Goal: Task Accomplishment & Management: Complete application form

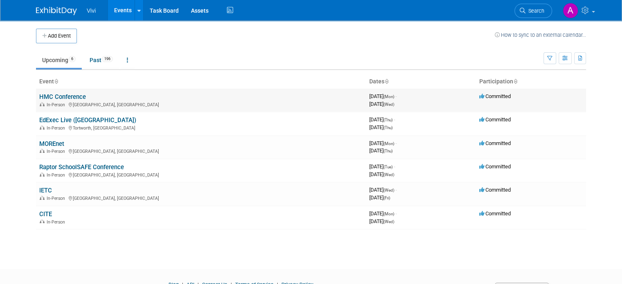
click at [52, 98] on link "HMC Conference" at bounding box center [62, 96] width 47 height 7
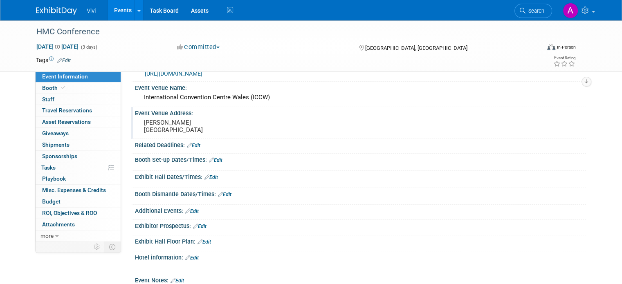
scroll to position [41, 0]
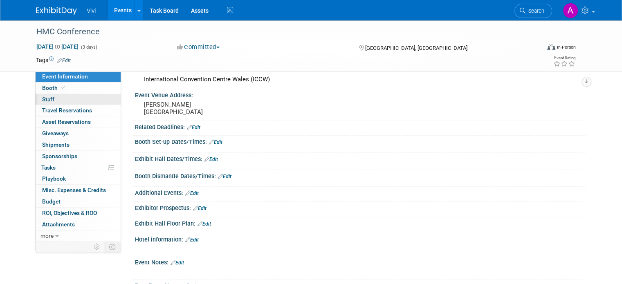
click at [51, 97] on link "0 Staff 0" at bounding box center [78, 99] width 85 height 11
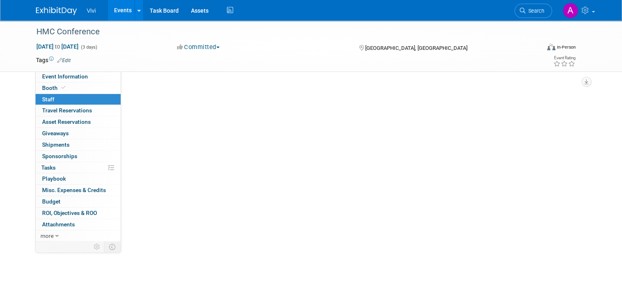
scroll to position [0, 0]
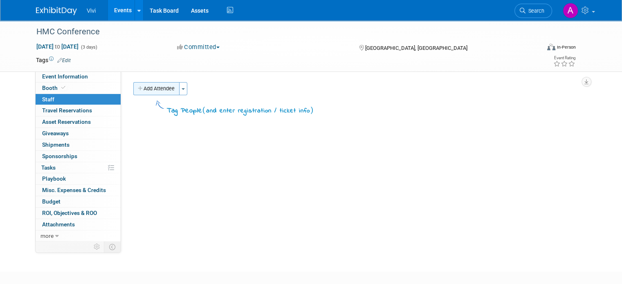
click at [151, 88] on button "Add Attendee" at bounding box center [156, 88] width 46 height 13
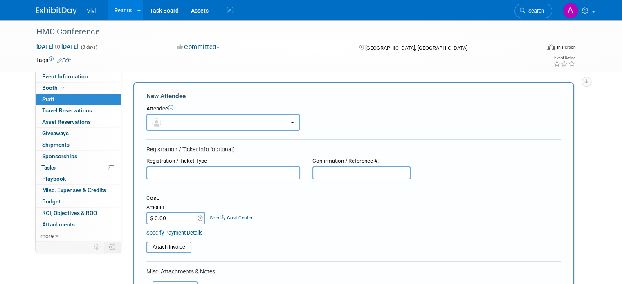
click at [169, 127] on button "button" at bounding box center [222, 122] width 153 height 17
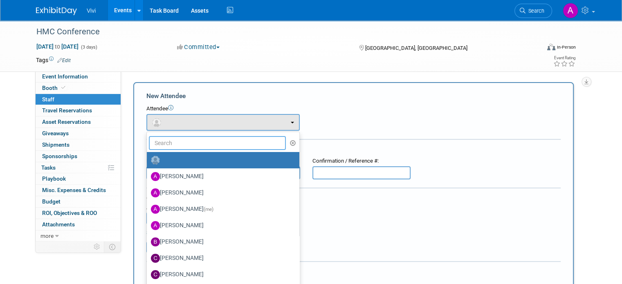
click at [170, 142] on input "text" at bounding box center [217, 143] width 137 height 14
type input "dil"
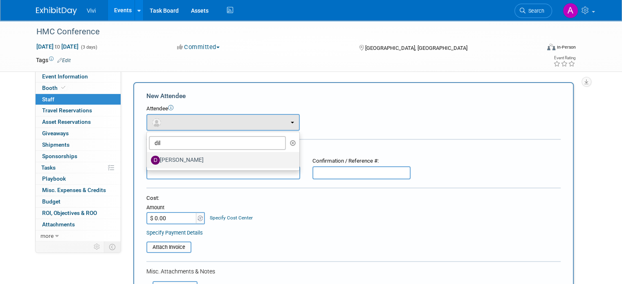
click at [172, 158] on label "Dilraj Bansal" at bounding box center [221, 160] width 140 height 13
click at [148, 158] on input "Dilraj Bansal" at bounding box center [145, 159] width 5 height 5
select select "43e82c80-574c-40bf-b35f-b3b44222df62"
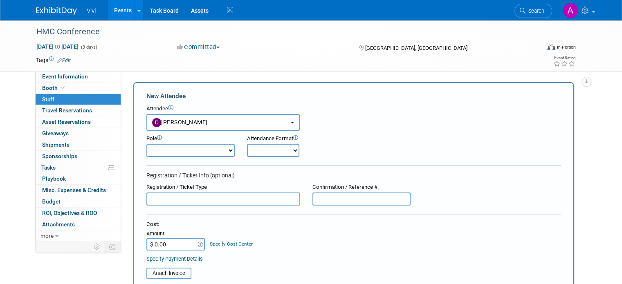
click at [199, 156] on select "Demonstrator Host Planner Presenter Sales Representative Set-up/Dismantle Crew …" at bounding box center [190, 150] width 88 height 13
select select "4"
click at [146, 144] on select "Demonstrator Host Planner Presenter Sales Representative Set-up/Dismantle Crew …" at bounding box center [190, 150] width 88 height 13
click at [253, 153] on select "Onsite Remote" at bounding box center [273, 150] width 52 height 13
select select "1"
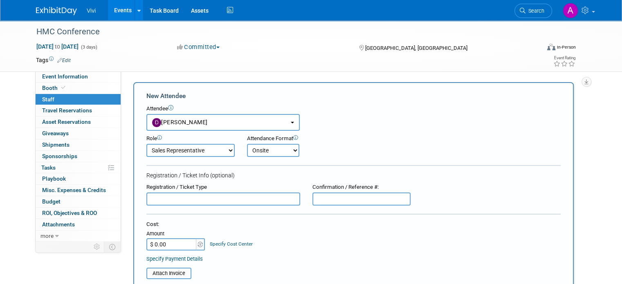
click at [247, 144] on select "Onsite Remote" at bounding box center [273, 150] width 52 height 13
click at [356, 149] on div "Role Demonstrator Host Planner Presenter Sales Representative" at bounding box center [353, 144] width 427 height 26
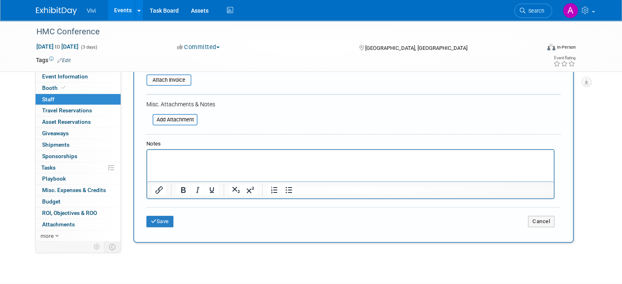
scroll to position [205, 0]
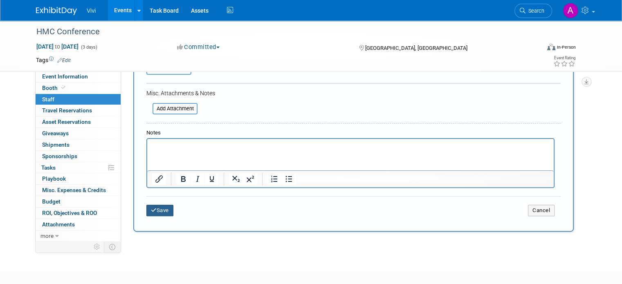
click at [155, 206] on button "Save" at bounding box center [159, 210] width 27 height 11
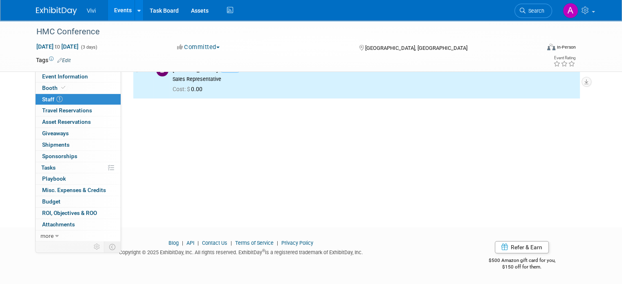
scroll to position [0, 0]
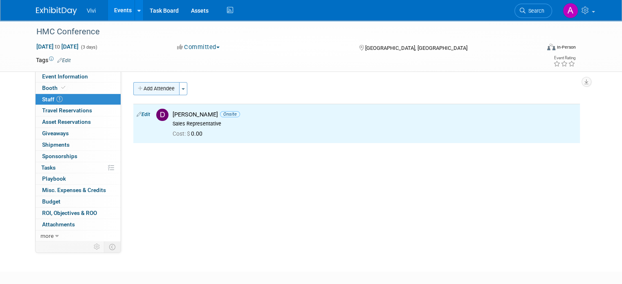
click at [147, 91] on button "Add Attendee" at bounding box center [156, 88] width 46 height 13
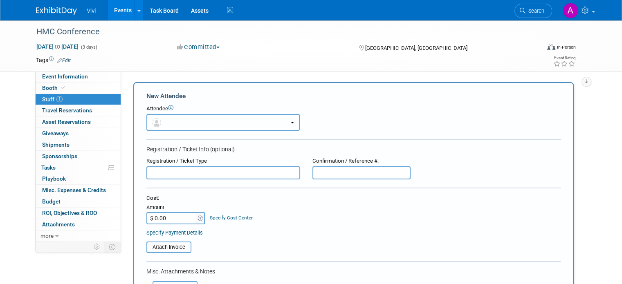
click at [196, 125] on button "button" at bounding box center [222, 122] width 153 height 17
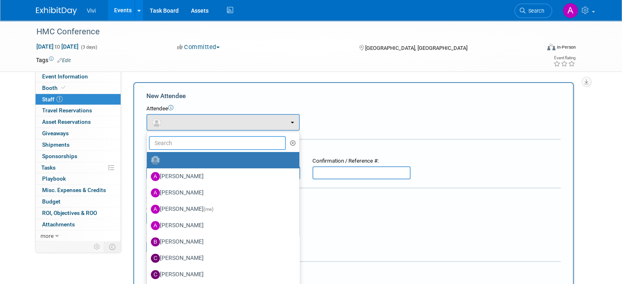
click at [196, 140] on input "text" at bounding box center [217, 143] width 137 height 14
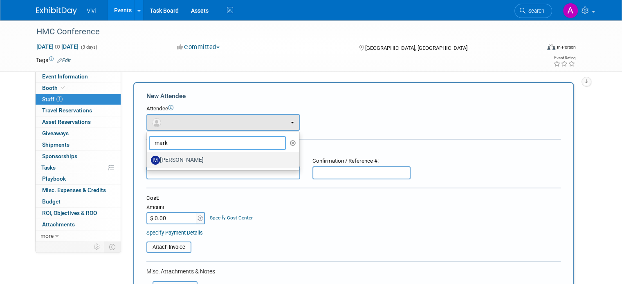
type input "mark"
click at [194, 158] on label "[PERSON_NAME]" at bounding box center [221, 160] width 140 height 13
click at [148, 158] on input "[PERSON_NAME]" at bounding box center [145, 159] width 5 height 5
select select "e702b42f-e8cd-4863-a16a-cf0288c775c3"
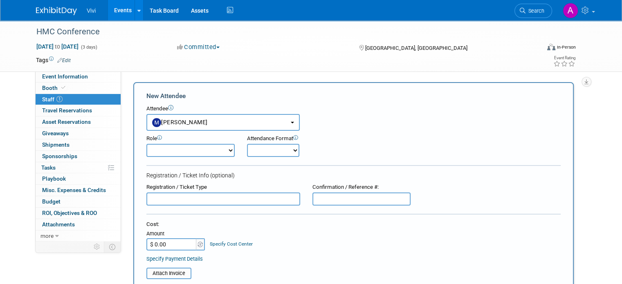
click at [210, 144] on select "Demonstrator Host Planner Presenter Sales Representative Set-up/Dismantle Crew …" at bounding box center [190, 150] width 88 height 13
select select "4"
click at [146, 144] on select "Demonstrator Host Planner Presenter Sales Representative Set-up/Dismantle Crew …" at bounding box center [190, 150] width 88 height 13
click at [267, 144] on select "Onsite Remote" at bounding box center [273, 150] width 52 height 13
select select "1"
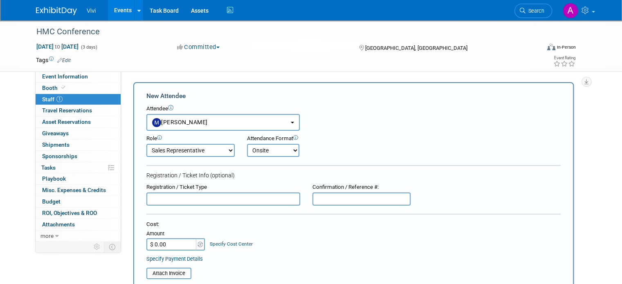
click at [247, 144] on select "Onsite Remote" at bounding box center [273, 150] width 52 height 13
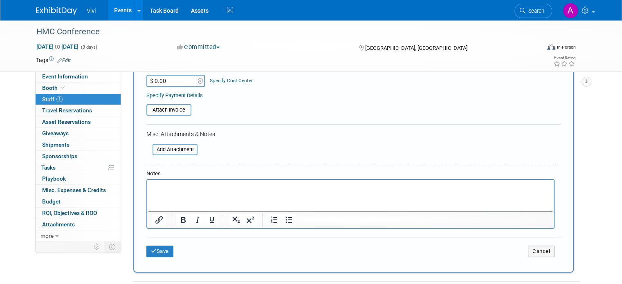
scroll to position [205, 0]
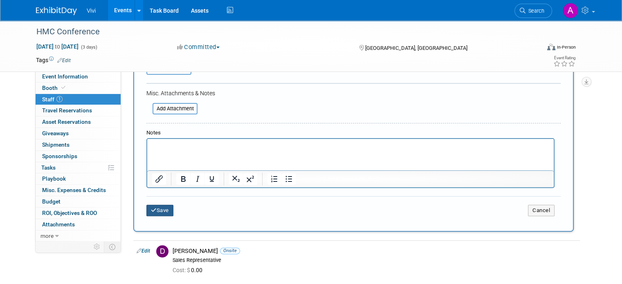
click at [150, 209] on button "Save" at bounding box center [159, 210] width 27 height 11
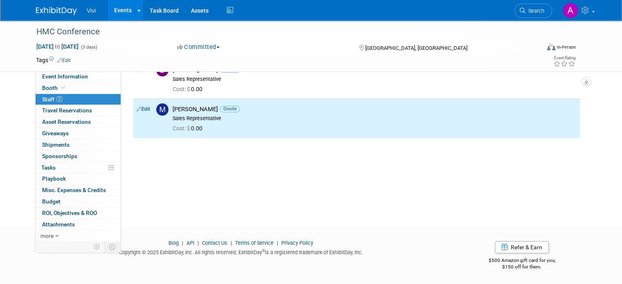
scroll to position [0, 0]
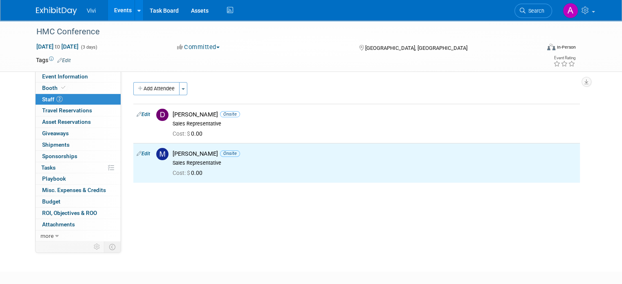
click at [265, 88] on div "Add Attendee Toggle Dropdown Quick -Tag Attendees Apply" at bounding box center [356, 88] width 447 height 13
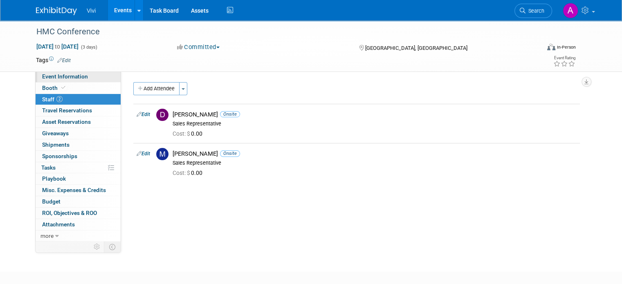
click at [67, 77] on span "Event Information" at bounding box center [65, 76] width 46 height 7
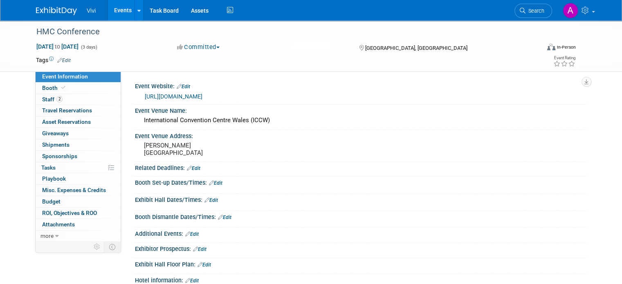
click at [110, 12] on link "Events" at bounding box center [123, 10] width 30 height 20
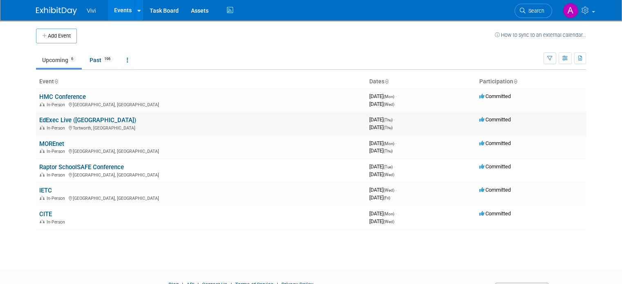
click at [69, 121] on link "EdExec Live ([GEOGRAPHIC_DATA])" at bounding box center [87, 120] width 97 height 7
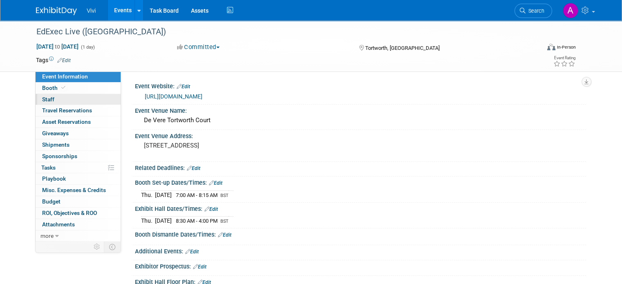
click at [43, 104] on link "0 Staff 0" at bounding box center [78, 99] width 85 height 11
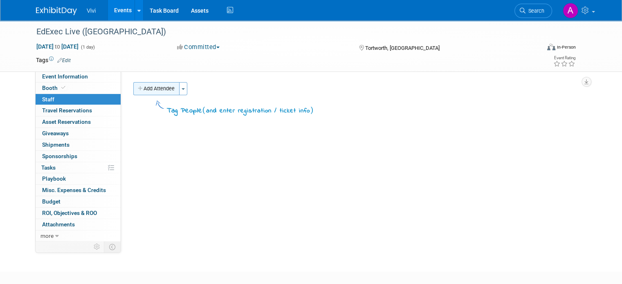
click at [156, 91] on button "Add Attendee" at bounding box center [156, 88] width 46 height 13
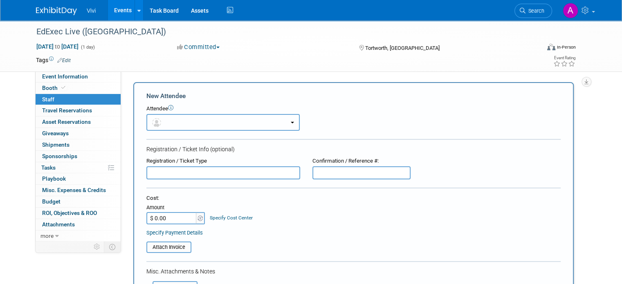
click at [220, 125] on button "button" at bounding box center [222, 122] width 153 height 17
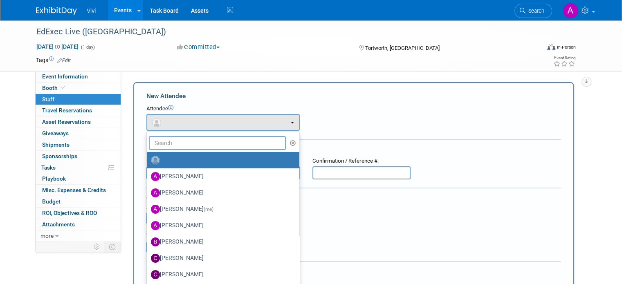
click at [215, 145] on input "text" at bounding box center [217, 143] width 137 height 14
type input "DIL"
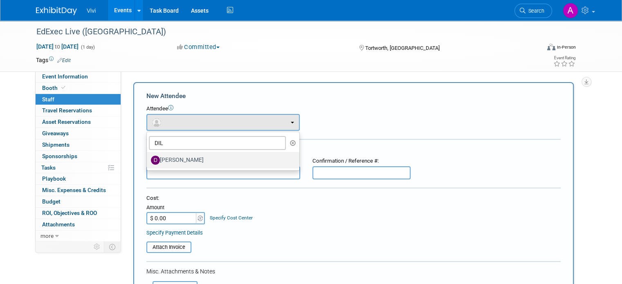
click at [214, 155] on label "Dilraj Bansal" at bounding box center [221, 160] width 140 height 13
click at [148, 157] on input "Dilraj Bansal" at bounding box center [145, 159] width 5 height 5
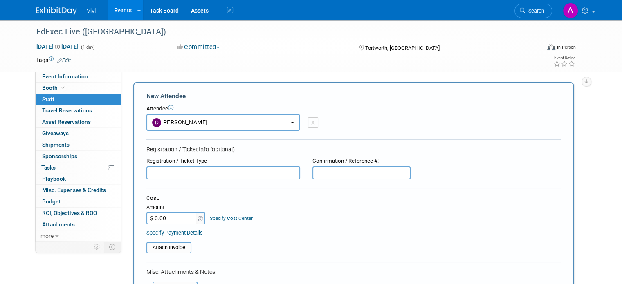
select select "43e82c80-574c-40bf-b35f-b3b44222df62"
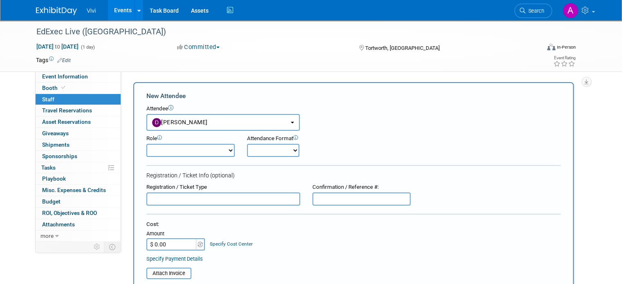
drag, startPoint x: 214, startPoint y: 150, endPoint x: 205, endPoint y: 155, distance: 10.7
click at [214, 150] on select "Demonstrator Host Planner Presenter Sales Representative Set-up/Dismantle Crew …" at bounding box center [190, 150] width 88 height 13
select select "4"
click at [146, 144] on select "Demonstrator Host Planner Presenter Sales Representative Set-up/Dismantle Crew …" at bounding box center [190, 150] width 88 height 13
click at [248, 148] on select "Onsite Remote" at bounding box center [273, 150] width 52 height 13
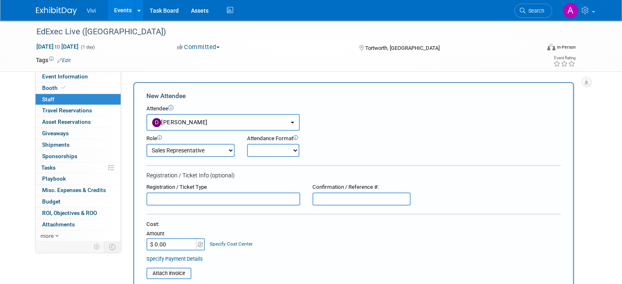
select select "1"
click at [247, 144] on select "Onsite Remote" at bounding box center [273, 150] width 52 height 13
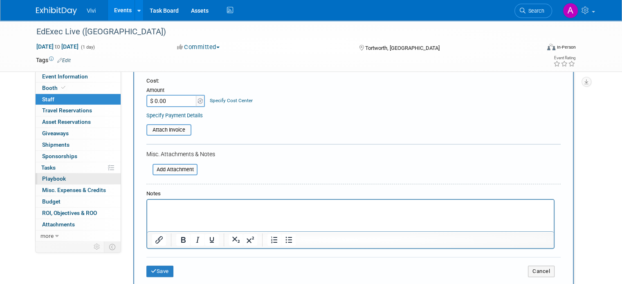
scroll to position [164, 0]
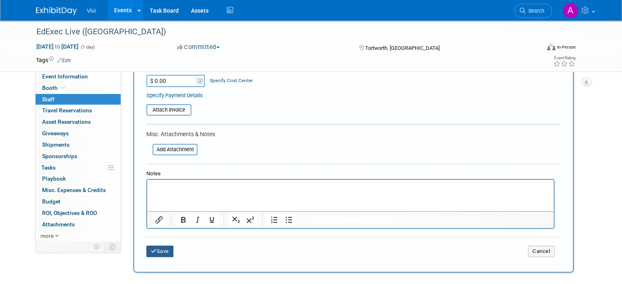
click at [166, 249] on button "Save" at bounding box center [159, 251] width 27 height 11
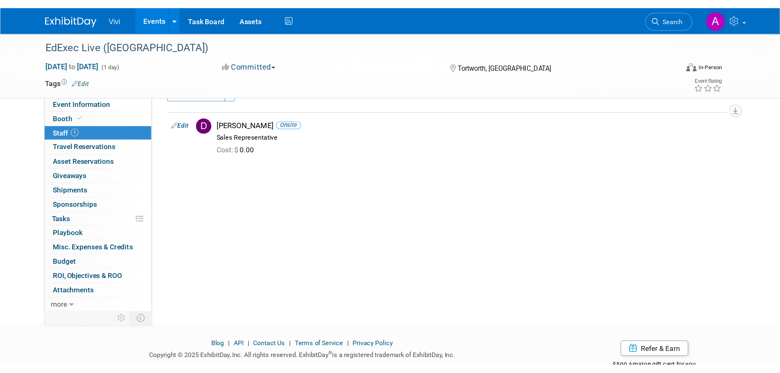
scroll to position [0, 0]
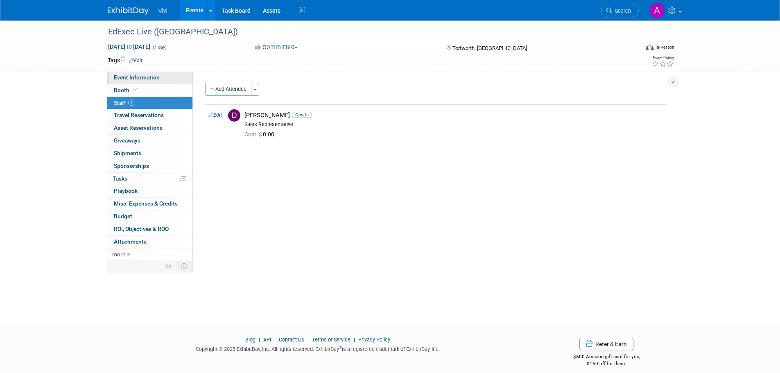
click at [139, 81] on link "Event Information" at bounding box center [149, 78] width 85 height 12
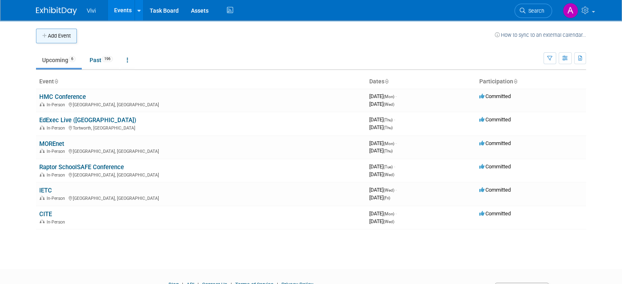
click at [50, 34] on button "Add Event" at bounding box center [56, 36] width 41 height 15
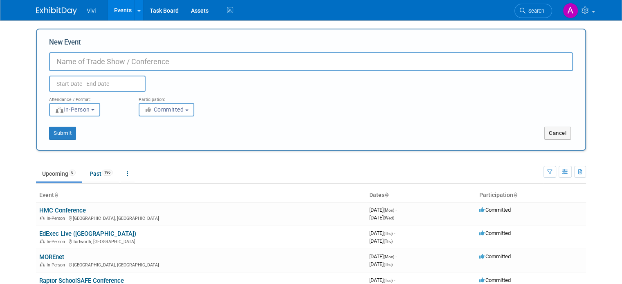
click at [81, 65] on input "New Event" at bounding box center [311, 61] width 524 height 19
type input "EdExec Live (Yorkshire)"
click at [95, 84] on body "Vivi Events Add Event Bulk Upload Events Shareable Event Boards Recently Viewed…" at bounding box center [311, 142] width 622 height 284
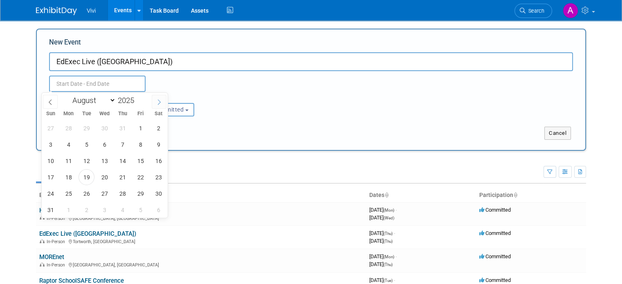
click at [154, 103] on span at bounding box center [159, 102] width 15 height 14
click at [156, 104] on icon at bounding box center [159, 102] width 6 height 6
select select "9"
click at [122, 180] on span "23" at bounding box center [123, 177] width 16 height 16
type input "Oct 23, 2025 to Oct 23, 2025"
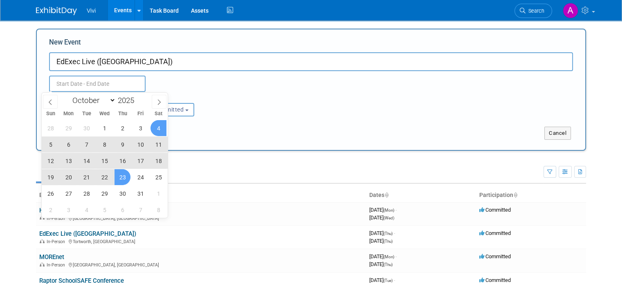
type input "Oct 23, 2025 to Oct 23, 2025"
click at [284, 99] on div "Attendance / Format: <img src="https://www.exhibitday.com/Images/Format-InPerso…" at bounding box center [311, 104] width 536 height 25
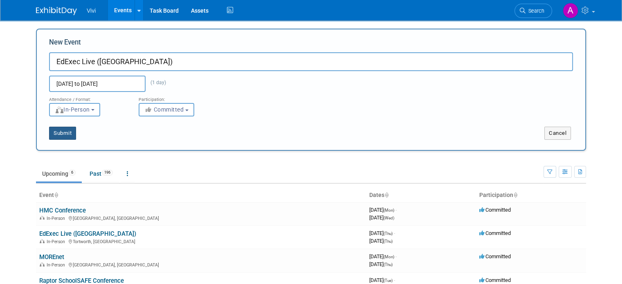
click at [63, 134] on button "Submit" at bounding box center [62, 133] width 27 height 13
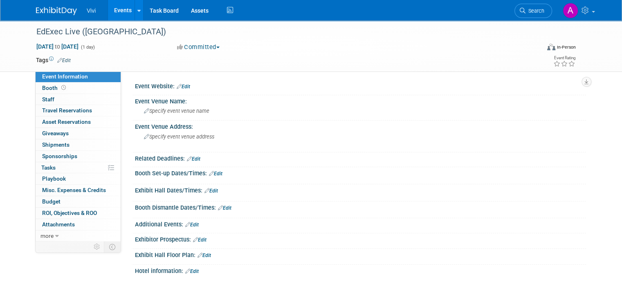
click at [108, 8] on link "Events" at bounding box center [123, 10] width 30 height 20
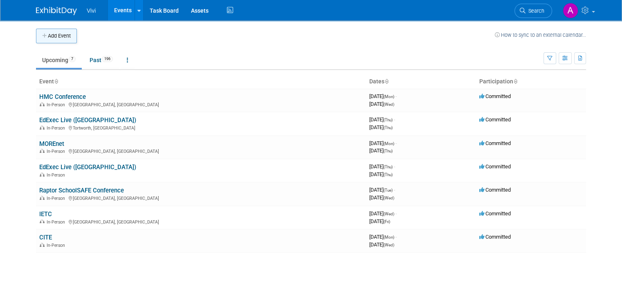
click at [54, 37] on button "Add Event" at bounding box center [56, 36] width 41 height 15
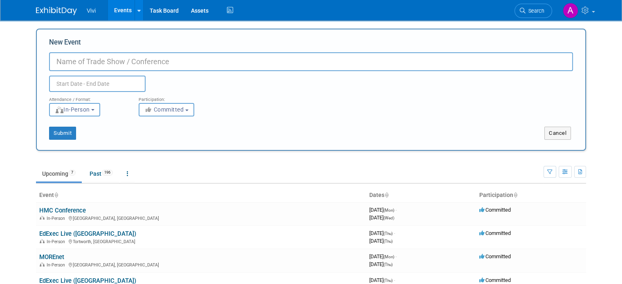
click at [123, 61] on input "New Event" at bounding box center [311, 61] width 524 height 19
type input "Schools & Academies Show"
click at [86, 82] on input "text" at bounding box center [97, 84] width 97 height 16
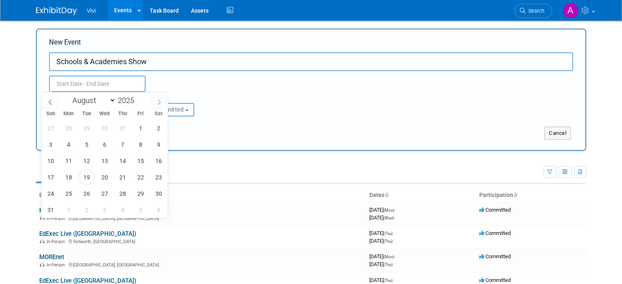
click at [157, 102] on icon at bounding box center [159, 102] width 6 height 6
select select "10"
click at [100, 178] on span "19" at bounding box center [105, 177] width 16 height 16
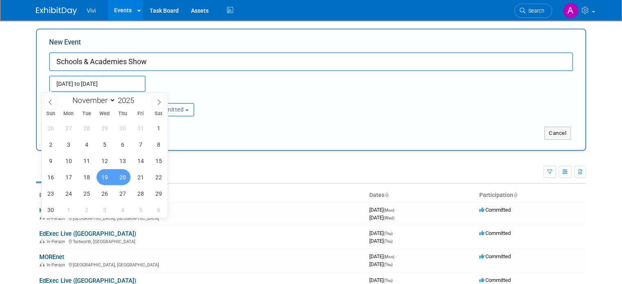
click at [116, 178] on span "20" at bounding box center [123, 177] width 16 height 16
type input "[DATE] to [DATE]"
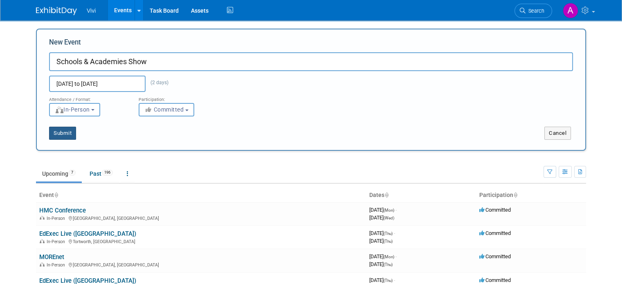
click at [67, 136] on button "Submit" at bounding box center [62, 133] width 27 height 13
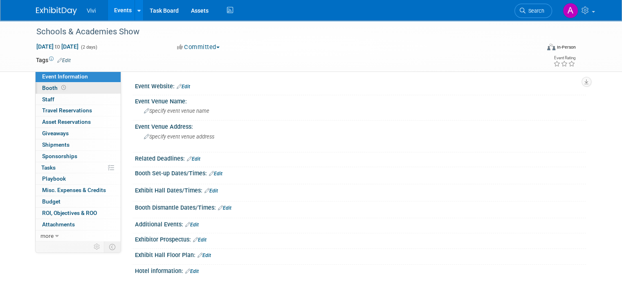
click at [83, 90] on link "Booth" at bounding box center [78, 88] width 85 height 11
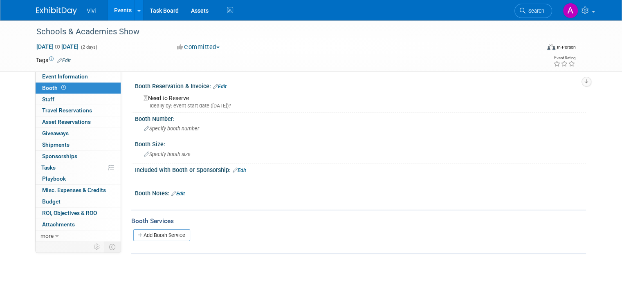
click at [218, 91] on div "Need to Reserve Ideally by: event start date ([DATE])?" at bounding box center [360, 100] width 451 height 20
click at [99, 95] on link "0 Staff 0" at bounding box center [78, 99] width 85 height 11
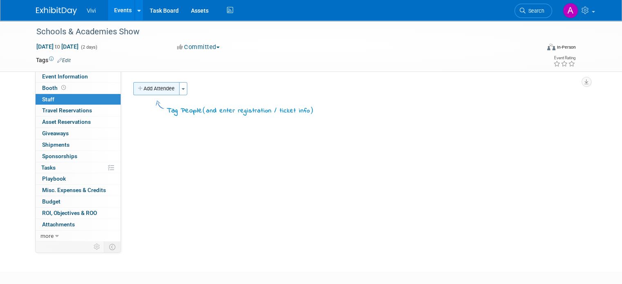
click at [153, 90] on button "Add Attendee" at bounding box center [156, 88] width 46 height 13
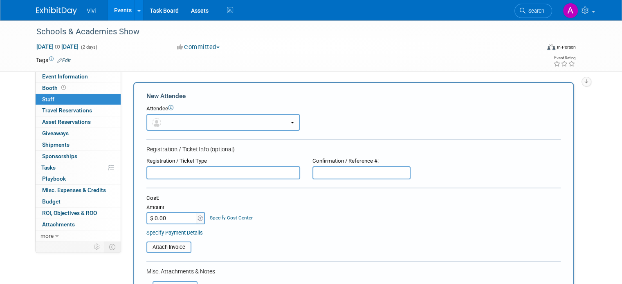
click at [164, 124] on button "button" at bounding box center [222, 122] width 153 height 17
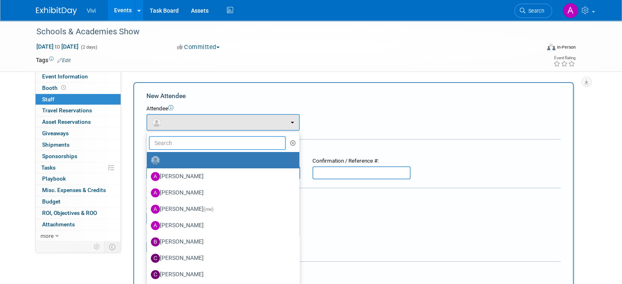
click at [203, 146] on input "text" at bounding box center [217, 143] width 137 height 14
type input "[PERSON_NAME]"
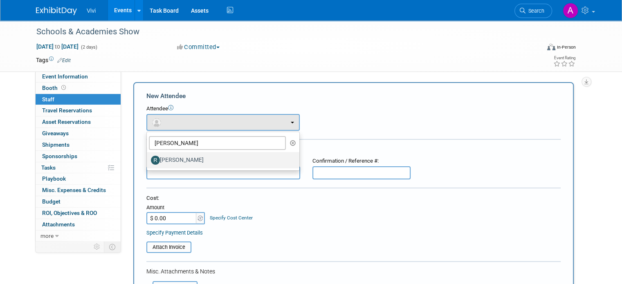
click at [201, 159] on label "[PERSON_NAME]" at bounding box center [221, 160] width 140 height 13
click at [148, 159] on input "[PERSON_NAME]" at bounding box center [145, 159] width 5 height 5
select select "b9c5da21-a5a0-4ebb-b7cd-2daa4b8d641b"
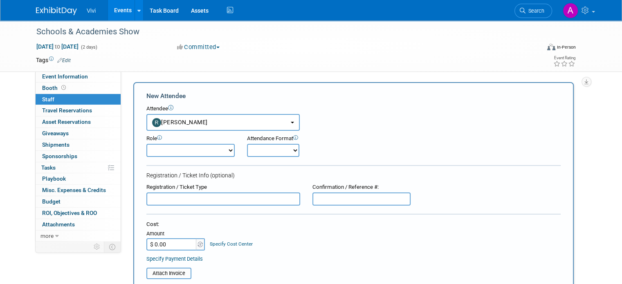
click at [183, 154] on select "Demonstrator Host Planner Presenter Sales Representative Set-up/Dismantle Crew …" at bounding box center [190, 150] width 88 height 13
select select "4"
click at [146, 144] on select "Demonstrator Host Planner Presenter Sales Representative Set-up/Dismantle Crew …" at bounding box center [190, 150] width 88 height 13
click at [266, 154] on select "Onsite Remote" at bounding box center [273, 150] width 52 height 13
select select "1"
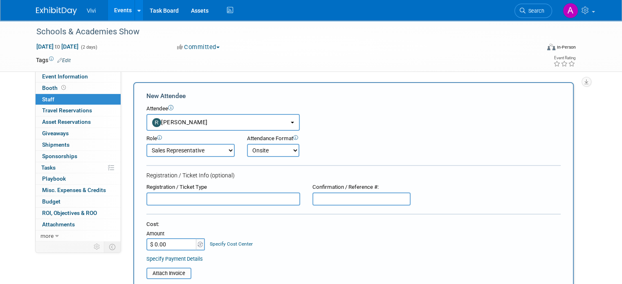
click at [247, 144] on select "Onsite Remote" at bounding box center [273, 150] width 52 height 13
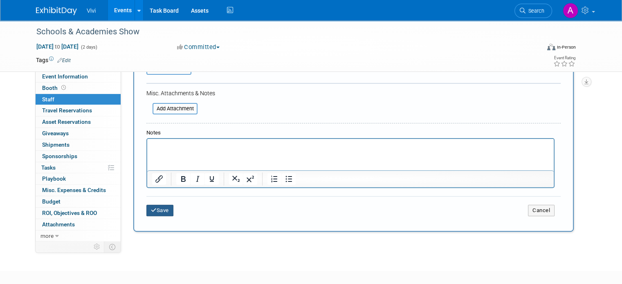
click at [158, 207] on button "Save" at bounding box center [159, 210] width 27 height 11
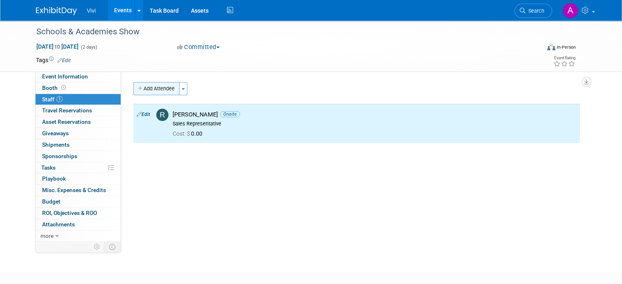
click at [166, 88] on button "Add Attendee" at bounding box center [156, 88] width 46 height 13
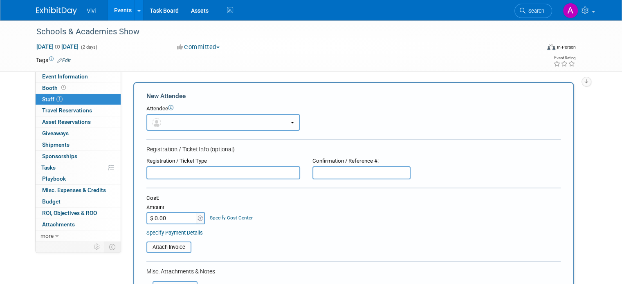
click at [178, 120] on button "button" at bounding box center [222, 122] width 153 height 17
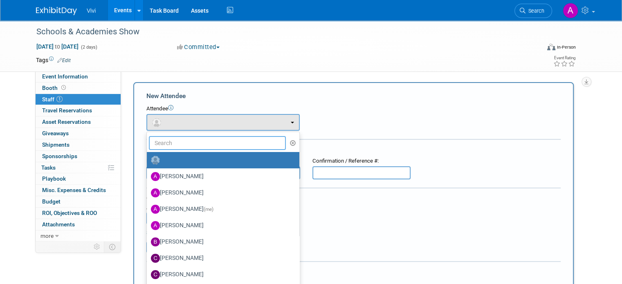
click at [183, 139] on input "text" at bounding box center [217, 143] width 137 height 14
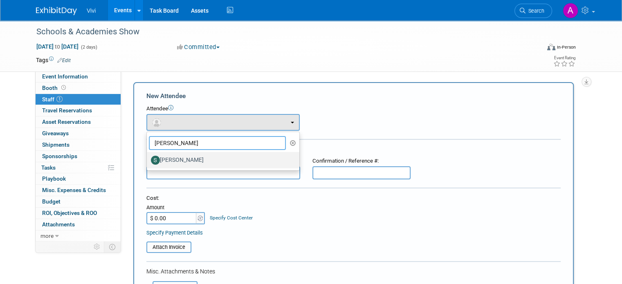
type input "[PERSON_NAME]"
click at [184, 158] on label "[PERSON_NAME]" at bounding box center [221, 160] width 140 height 13
click at [148, 158] on input "[PERSON_NAME]" at bounding box center [145, 159] width 5 height 5
select select "86bc7e7d-f386-4dd0-8f11-a08efdc08329"
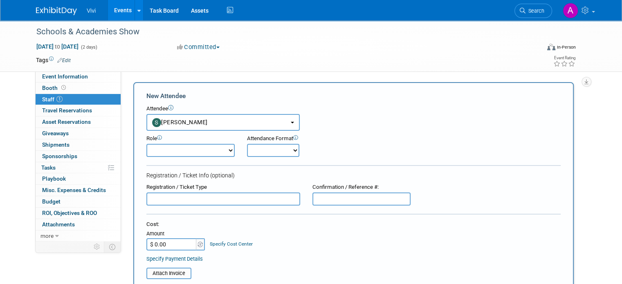
click at [210, 152] on select "Demonstrator Host Planner Presenter Sales Representative Set-up/Dismantle Crew …" at bounding box center [190, 150] width 88 height 13
select select "4"
click at [146, 144] on select "Demonstrator Host Planner Presenter Sales Representative Set-up/Dismantle Crew …" at bounding box center [190, 150] width 88 height 13
click at [250, 147] on select "Onsite Remote" at bounding box center [273, 150] width 52 height 13
select select "1"
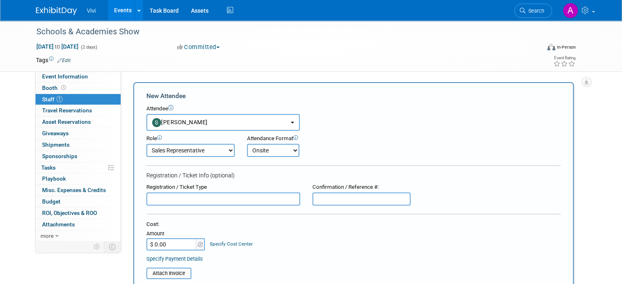
click at [247, 144] on select "Onsite Remote" at bounding box center [273, 150] width 52 height 13
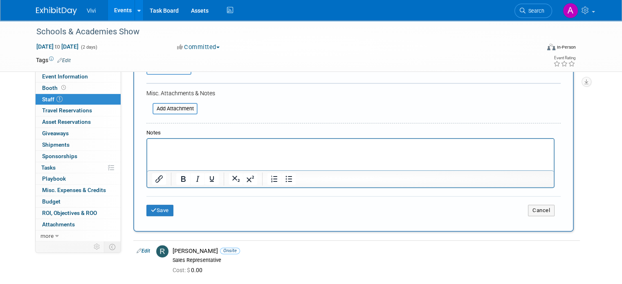
click at [163, 215] on div "Save Cancel" at bounding box center [353, 209] width 415 height 26
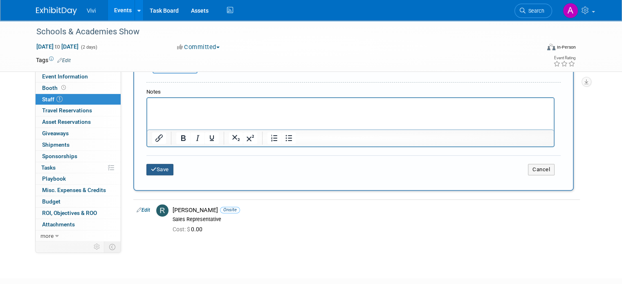
click at [161, 172] on button "Save" at bounding box center [159, 169] width 27 height 11
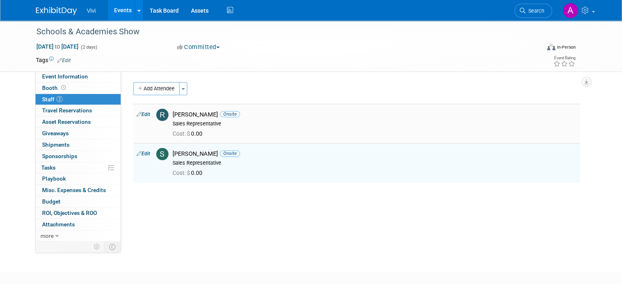
scroll to position [0, 0]
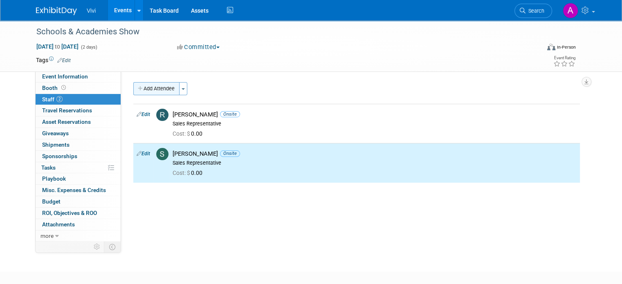
click at [160, 91] on button "Add Attendee" at bounding box center [156, 88] width 46 height 13
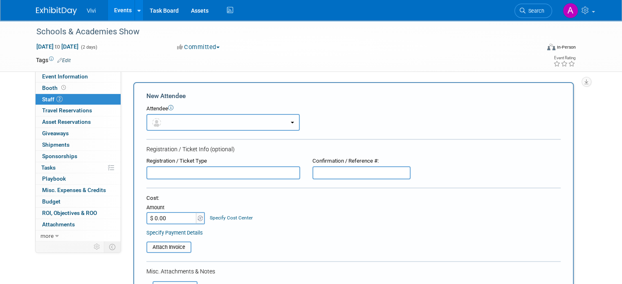
click at [179, 120] on button "button" at bounding box center [222, 122] width 153 height 17
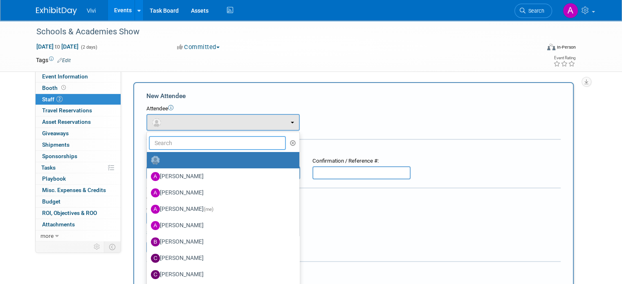
click at [179, 144] on input "text" at bounding box center [217, 143] width 137 height 14
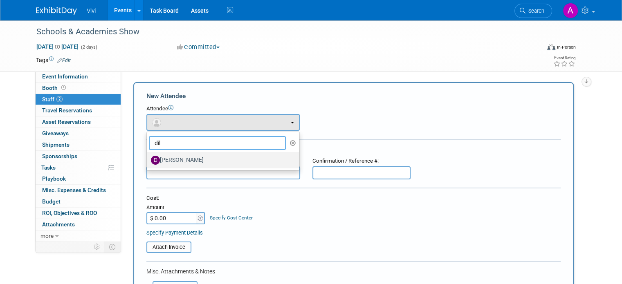
type input "dil"
click at [183, 166] on label "[PERSON_NAME]" at bounding box center [221, 160] width 140 height 13
click at [148, 162] on input "[PERSON_NAME]" at bounding box center [145, 159] width 5 height 5
select select "43e82c80-574c-40bf-b35f-b3b44222df62"
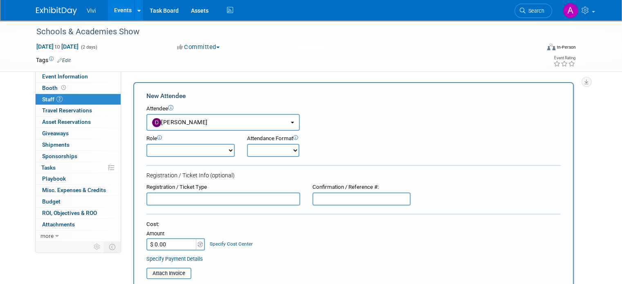
click at [200, 150] on select "Demonstrator Host Planner Presenter Sales Representative Set-up/Dismantle Crew …" at bounding box center [190, 150] width 88 height 13
select select "4"
click at [146, 144] on select "Demonstrator Host Planner Presenter Sales Representative Set-up/Dismantle Crew …" at bounding box center [190, 150] width 88 height 13
click at [252, 148] on select "Onsite Remote" at bounding box center [273, 150] width 52 height 13
select select "1"
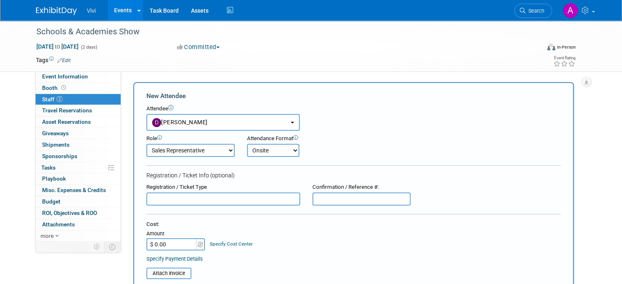
click at [247, 144] on select "Onsite Remote" at bounding box center [273, 150] width 52 height 13
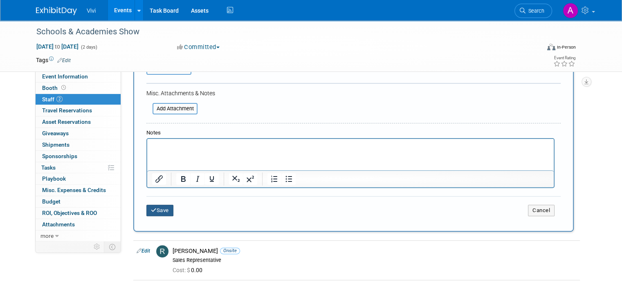
click at [164, 212] on button "Save" at bounding box center [159, 210] width 27 height 11
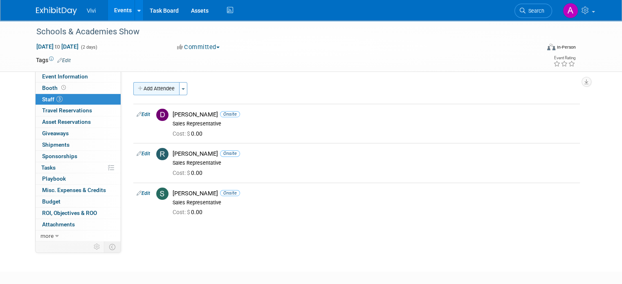
click at [151, 93] on button "Add Attendee" at bounding box center [156, 88] width 46 height 13
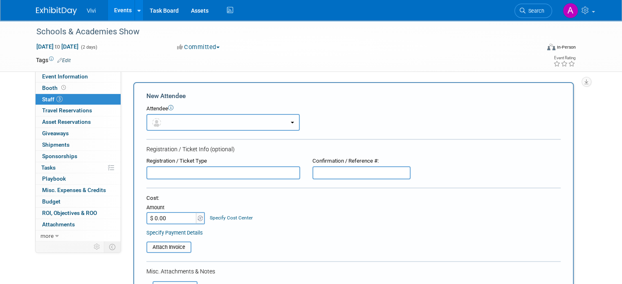
click at [187, 119] on button "button" at bounding box center [222, 122] width 153 height 17
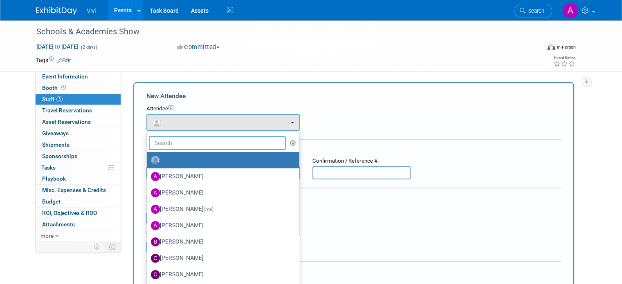
click at [187, 141] on input "text" at bounding box center [217, 143] width 137 height 14
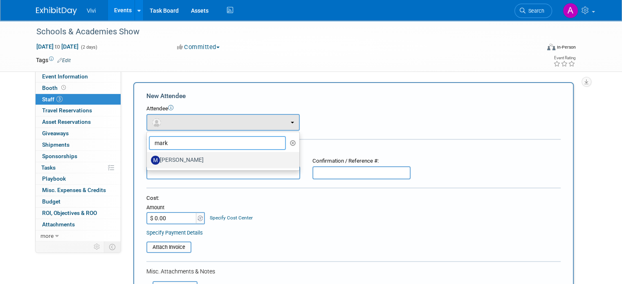
type input "mark"
click at [187, 155] on label "[PERSON_NAME]" at bounding box center [221, 160] width 140 height 13
click at [148, 157] on input "[PERSON_NAME]" at bounding box center [145, 159] width 5 height 5
select select "e702b42f-e8cd-4863-a16a-cf0288c775c3"
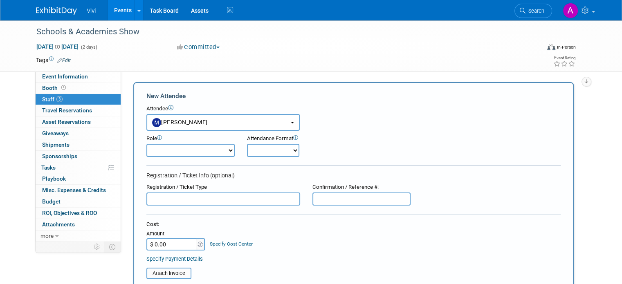
click at [198, 148] on select "Demonstrator Host Planner Presenter Sales Representative Set-up/Dismantle Crew …" at bounding box center [190, 150] width 88 height 13
select select "4"
click at [146, 144] on select "Demonstrator Host Planner Presenter Sales Representative Set-up/Dismantle Crew …" at bounding box center [190, 150] width 88 height 13
click at [253, 144] on select "Onsite Remote" at bounding box center [273, 150] width 52 height 13
select select "1"
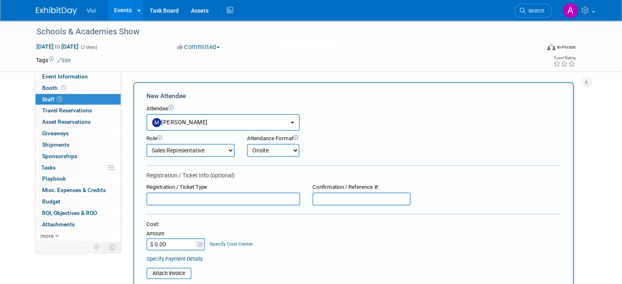
click at [247, 144] on select "Onsite Remote" at bounding box center [273, 150] width 52 height 13
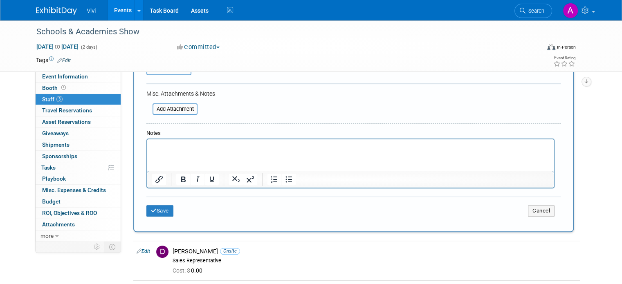
scroll to position [205, 0]
click at [155, 202] on div "Save Cancel" at bounding box center [353, 209] width 415 height 26
click at [155, 208] on button "Save" at bounding box center [159, 210] width 27 height 11
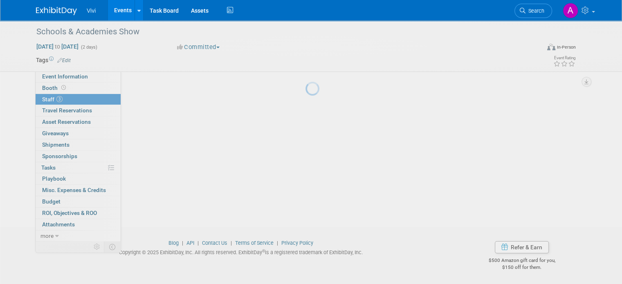
scroll to position [73, 0]
